Goal: Information Seeking & Learning: Understand process/instructions

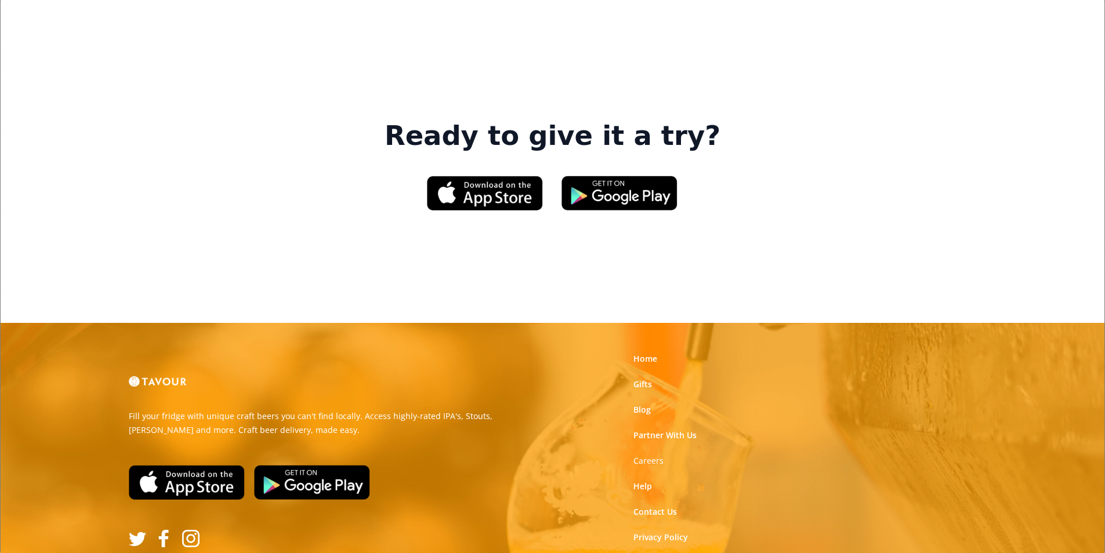
scroll to position [1755, 0]
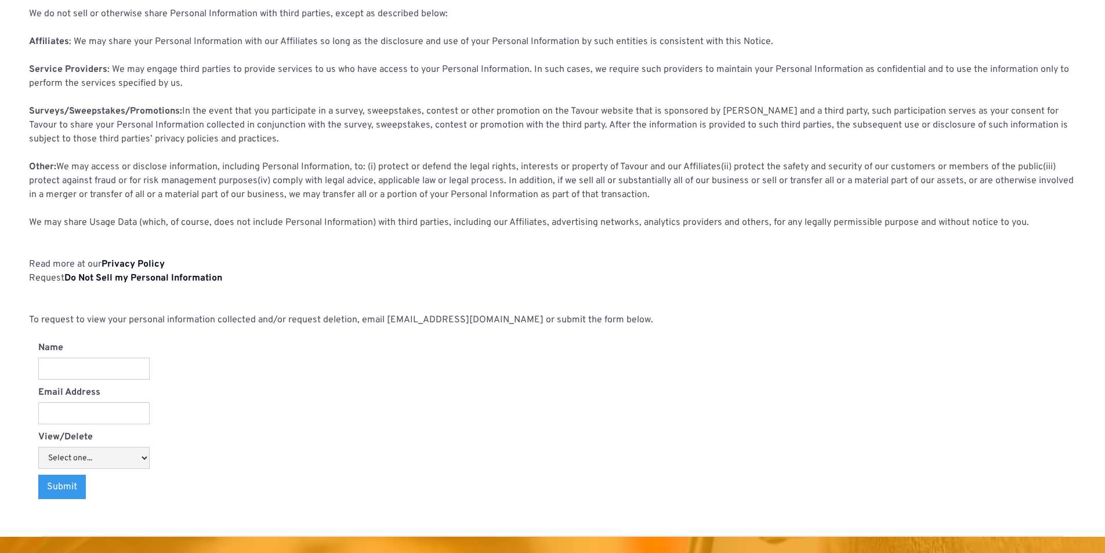
scroll to position [1208, 0]
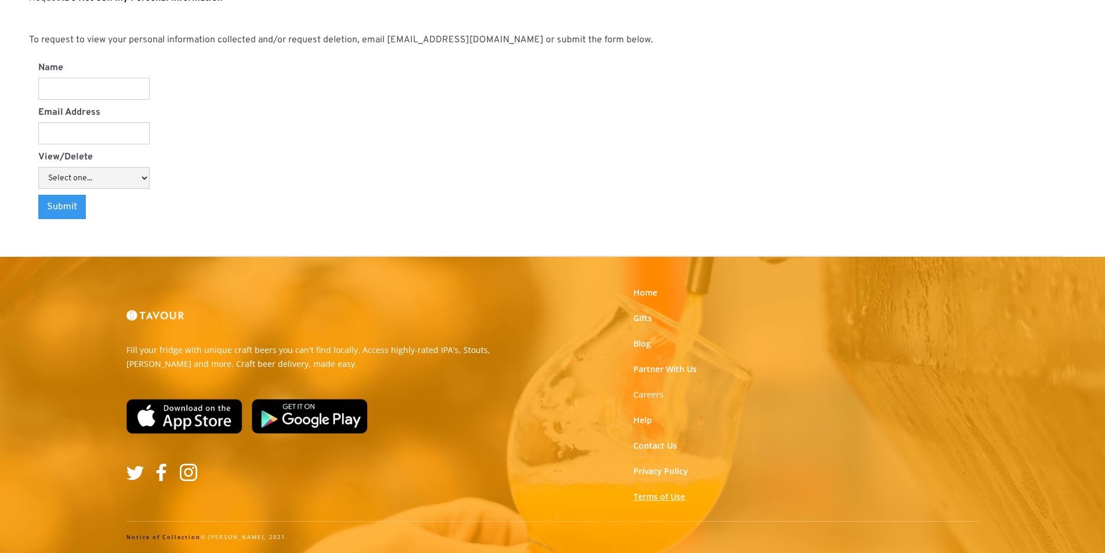
click at [638, 495] on link "Terms of Use" at bounding box center [659, 497] width 52 height 12
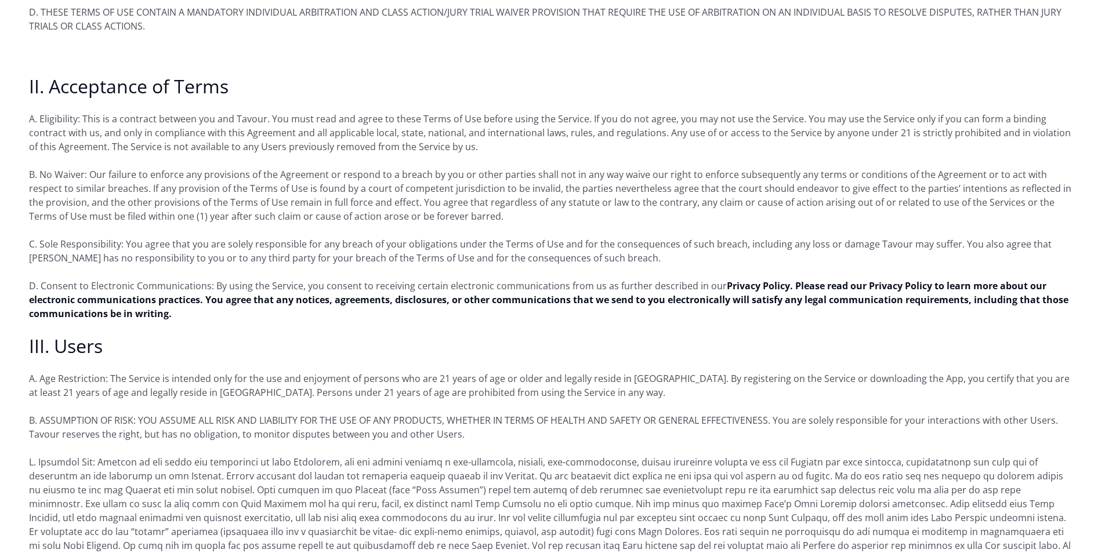
scroll to position [696, 0]
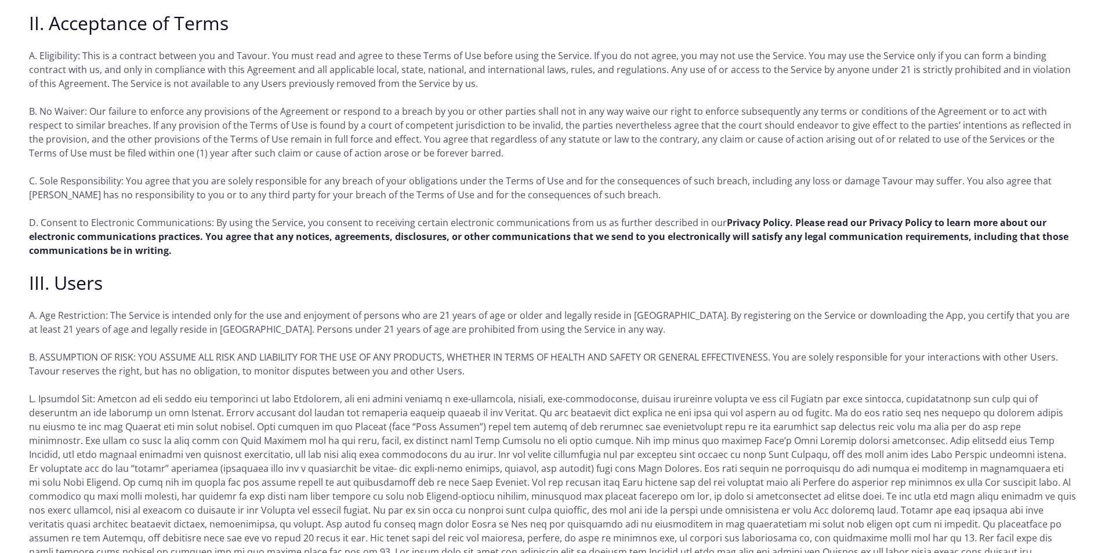
click at [1054, 229] on strong "Privacy Policy. Please read our Privacy Policy to learn more about our electron…" at bounding box center [549, 236] width 1040 height 41
